Goal: Check status

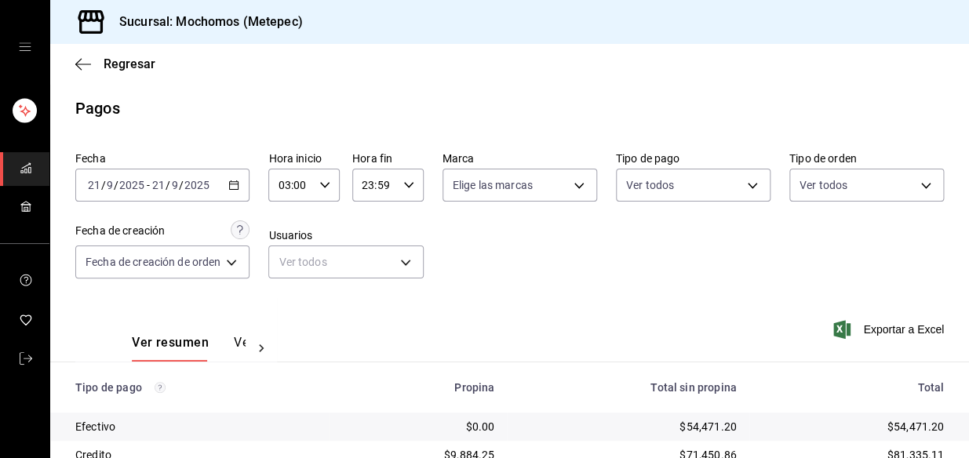
scroll to position [263, 0]
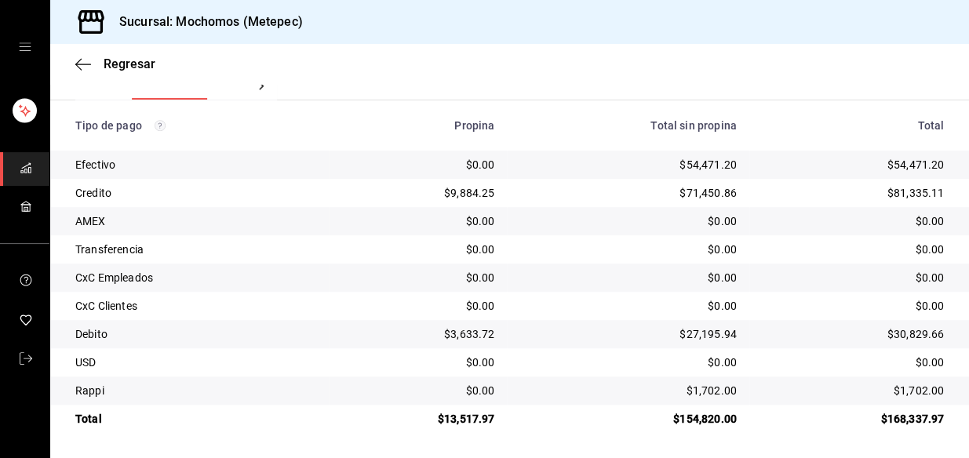
click at [750, 15] on div "Sucursal: Mochomos (Metepec)" at bounding box center [509, 22] width 919 height 44
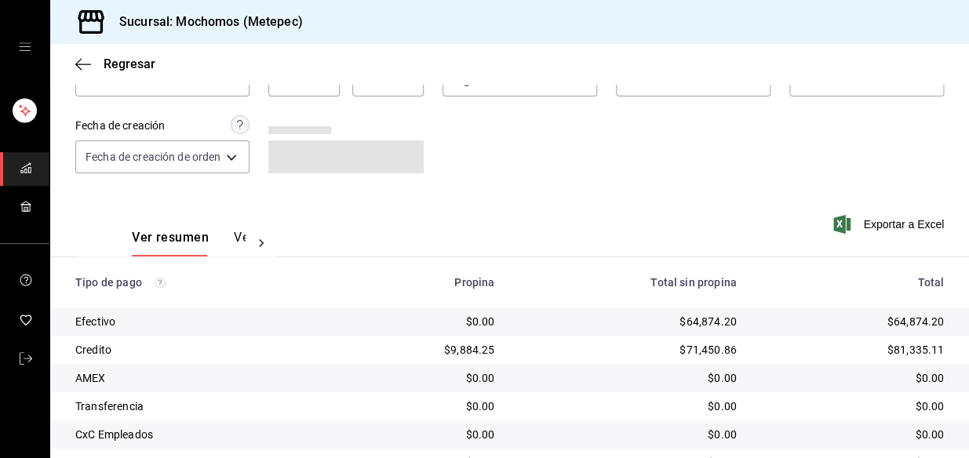
scroll to position [263, 0]
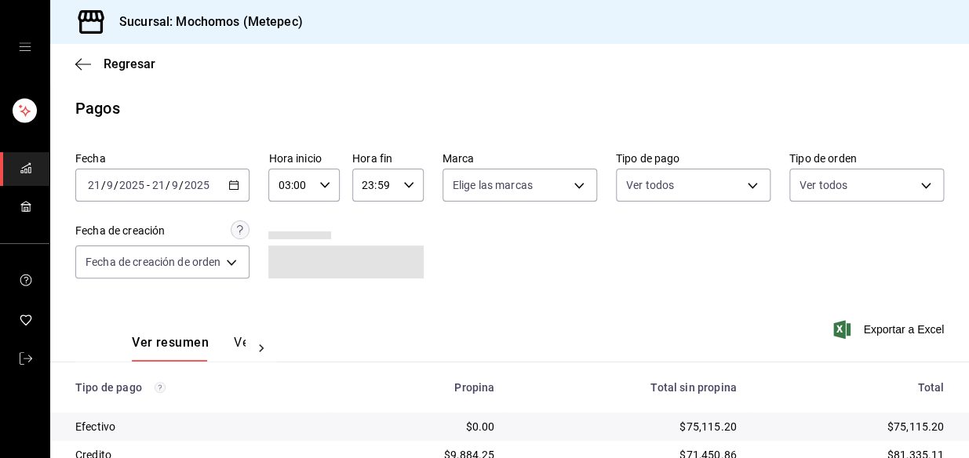
click at [249, 180] on div "2025-09-21 21 / 9 / 2025 - 2025-09-21 21 / 9 / 2025" at bounding box center [162, 185] width 174 height 33
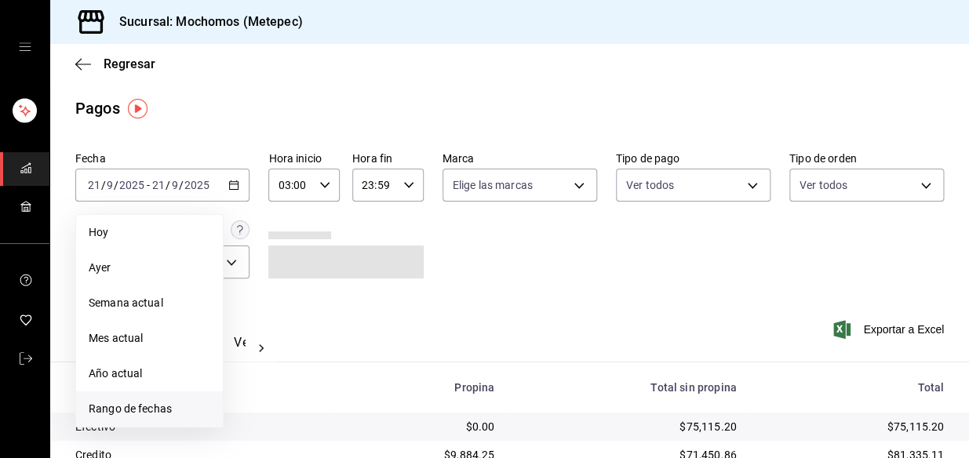
click at [135, 417] on li "Rango de fechas" at bounding box center [149, 408] width 147 height 35
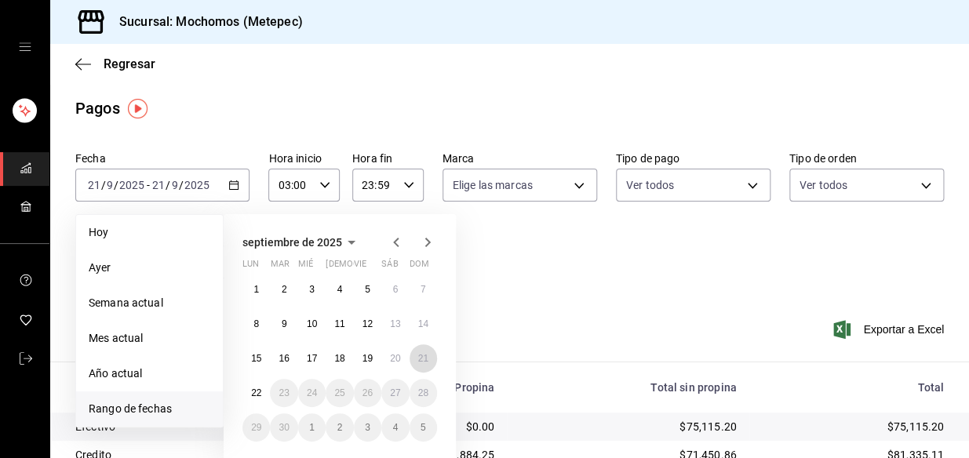
drag, startPoint x: 421, startPoint y: 358, endPoint x: 351, endPoint y: 377, distance: 72.3
click at [418, 359] on abbr "21" at bounding box center [423, 358] width 10 height 11
click at [253, 390] on abbr "22" at bounding box center [256, 393] width 10 height 11
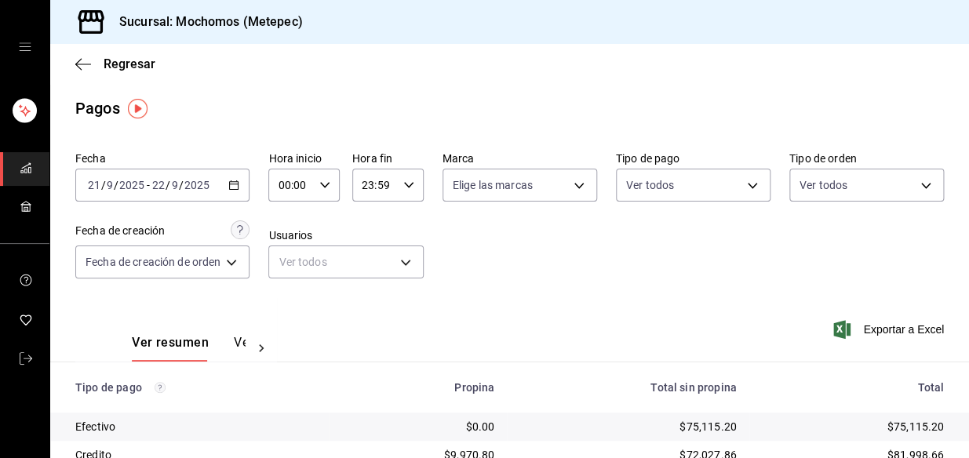
click at [325, 186] on \(Stroke\) "button" at bounding box center [324, 184] width 9 height 5
click at [289, 305] on span "04" at bounding box center [287, 305] width 10 height 13
type input "04:00"
click at [382, 192] on div at bounding box center [484, 229] width 969 height 458
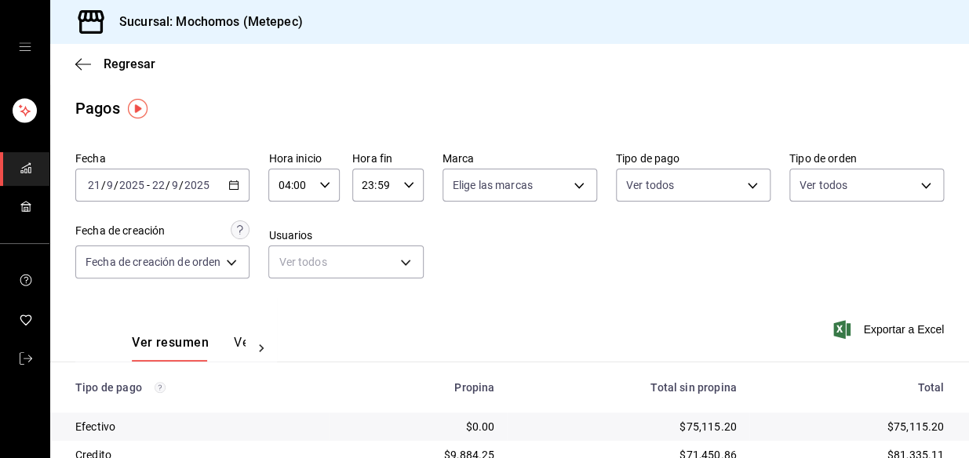
click at [412, 183] on icon "button" at bounding box center [408, 185] width 11 height 11
click at [373, 248] on span "10" at bounding box center [370, 245] width 10 height 13
click at [360, 306] on button "04" at bounding box center [369, 304] width 29 height 31
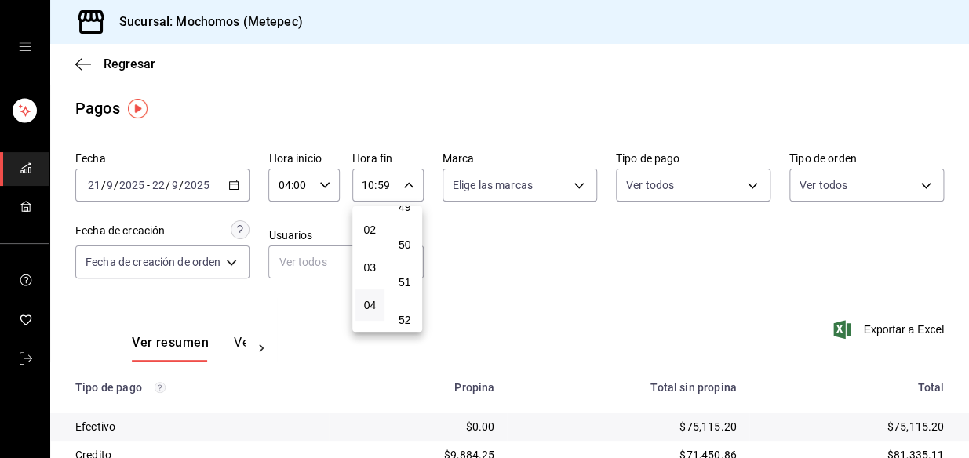
type input "04:59"
click at [486, 302] on div at bounding box center [484, 229] width 969 height 458
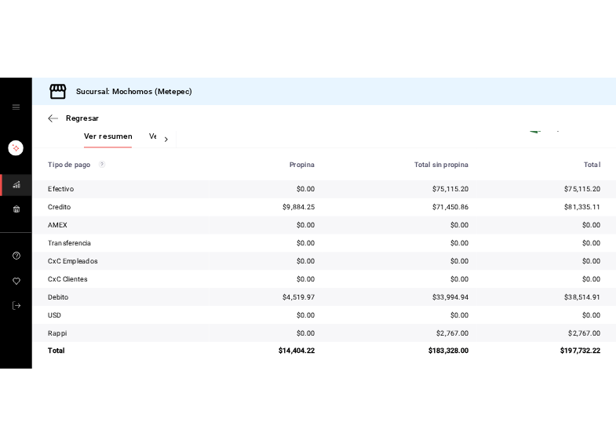
scroll to position [263, 0]
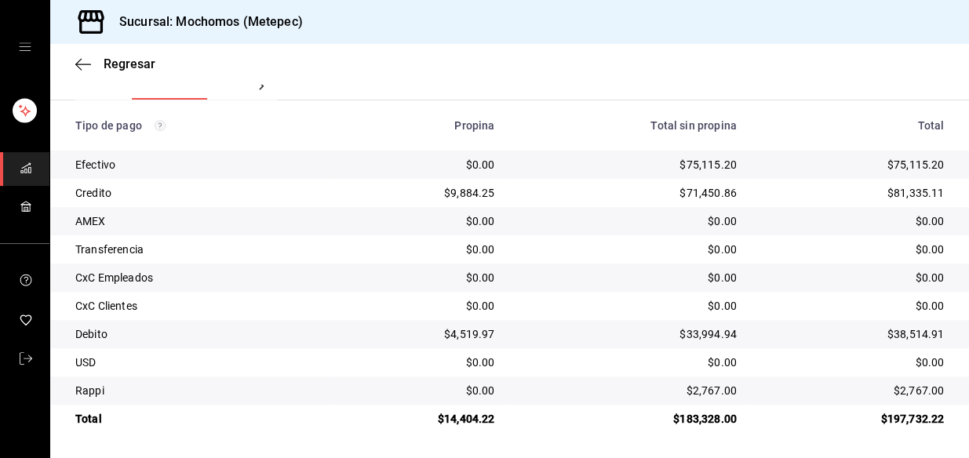
drag, startPoint x: 837, startPoint y: 282, endPoint x: 301, endPoint y: 447, distance: 560.6
click at [836, 282] on div "$0.00" at bounding box center [853, 278] width 182 height 16
